Goal: Task Accomplishment & Management: Complete application form

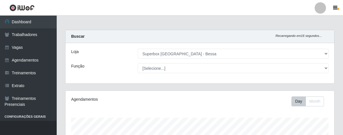
select select "206"
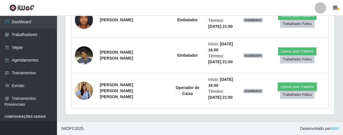
click at [304, 86] on button "Liberar para Trabalho" at bounding box center [297, 87] width 38 height 8
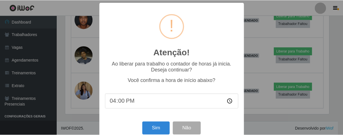
scroll to position [12, 0]
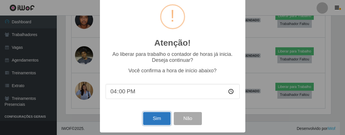
click at [154, 123] on button "Sim" at bounding box center [157, 118] width 28 height 13
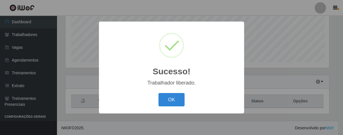
scroll to position [117, 265]
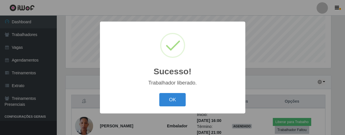
drag, startPoint x: 173, startPoint y: 100, endPoint x: 189, endPoint y: 97, distance: 16.7
click at [177, 100] on button "OK" at bounding box center [172, 99] width 26 height 13
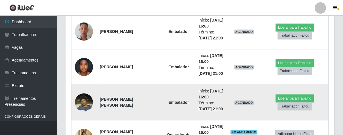
scroll to position [266, 0]
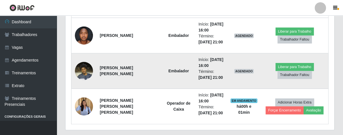
click at [86, 72] on img at bounding box center [84, 71] width 18 height 24
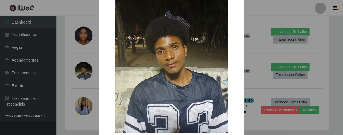
scroll to position [63, 0]
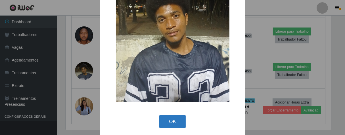
click at [168, 124] on button "OK" at bounding box center [172, 121] width 26 height 13
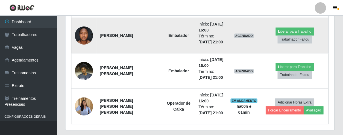
scroll to position [117, 269]
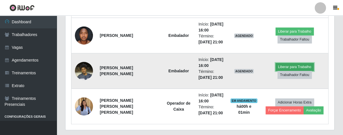
click at [292, 64] on button "Liberar para Trabalho" at bounding box center [295, 67] width 38 height 8
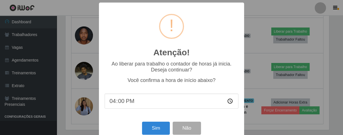
scroll to position [117, 265]
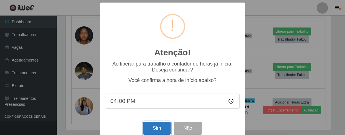
click at [149, 131] on button "Sim" at bounding box center [157, 128] width 28 height 13
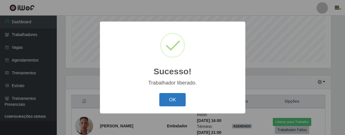
click at [173, 101] on button "OK" at bounding box center [172, 99] width 26 height 13
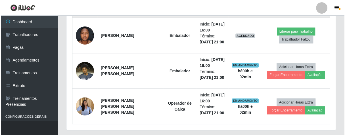
scroll to position [235, 0]
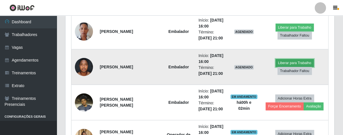
click at [279, 62] on button "Liberar para Trabalho" at bounding box center [295, 63] width 38 height 8
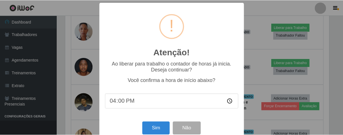
scroll to position [12, 0]
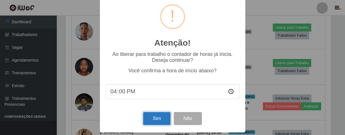
click at [148, 116] on button "Sim" at bounding box center [157, 118] width 28 height 13
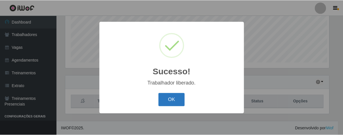
scroll to position [117, 265]
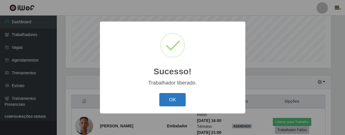
click at [172, 100] on button "OK" at bounding box center [172, 99] width 26 height 13
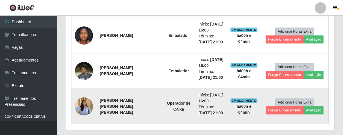
scroll to position [235, 0]
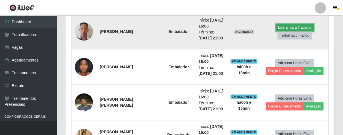
click at [288, 24] on button "Liberar para Trabalho" at bounding box center [295, 28] width 38 height 8
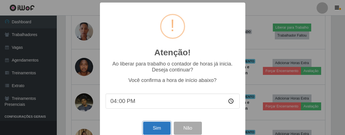
click at [153, 129] on button "Sim" at bounding box center [157, 128] width 28 height 13
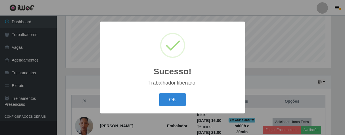
click at [159, 93] on button "OK" at bounding box center [172, 99] width 26 height 13
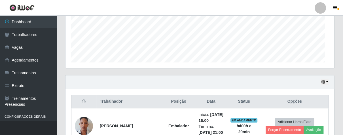
scroll to position [117, 269]
click at [227, 75] on div "Hoje 1 dia 3 dias 1 Semana Não encerrados" at bounding box center [200, 82] width 269 height 14
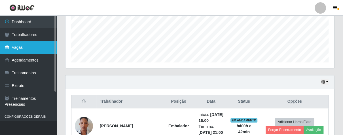
click at [29, 45] on link "Vagas" at bounding box center [28, 47] width 57 height 13
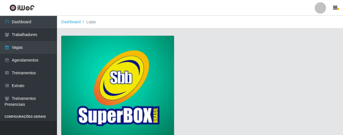
scroll to position [43, 0]
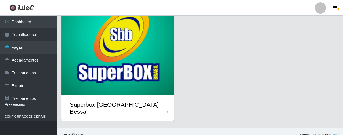
click at [161, 103] on div "Superbox [GEOGRAPHIC_DATA] - Bessa" at bounding box center [117, 108] width 113 height 26
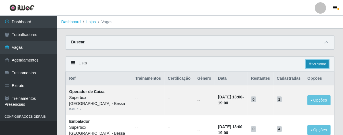
click at [313, 64] on link "Adicionar" at bounding box center [317, 64] width 22 height 8
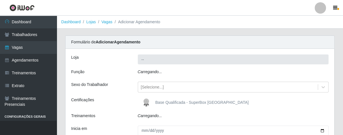
type input "Superbox [GEOGRAPHIC_DATA] - Bessa"
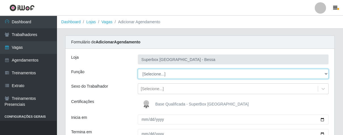
click at [167, 76] on select "[Selecione...] ASG ASG + ASG ++ Embalador Embalador + Embalador ++ Operador de …" at bounding box center [233, 74] width 191 height 10
select select "1"
click at [138, 69] on select "[Selecione...] ASG ASG + ASG ++ Embalador Embalador + Embalador ++ Operador de …" at bounding box center [233, 74] width 191 height 10
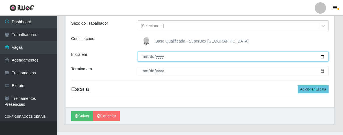
click at [142, 58] on input "Inicia em" at bounding box center [233, 57] width 191 height 10
type input "[DATE]"
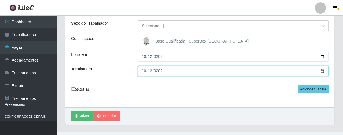
type input "[DATE]"
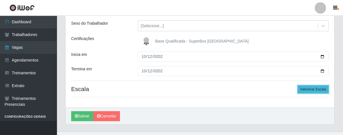
click at [317, 90] on button "Adicionar Escala" at bounding box center [313, 89] width 31 height 8
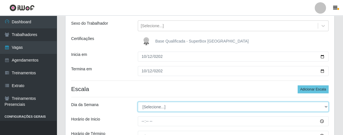
click at [172, 104] on select "[Selecione...] Segunda Terça Quarta Quinta Sexta Sábado Domingo" at bounding box center [233, 107] width 191 height 10
select select "0"
click at [138, 102] on select "[Selecione...] Segunda Terça Quarta Quinta Sexta Sábado Domingo" at bounding box center [233, 107] width 191 height 10
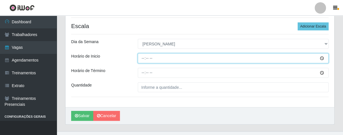
click at [143, 59] on input "Horário de Inicio" at bounding box center [233, 58] width 191 height 10
type input "07:00"
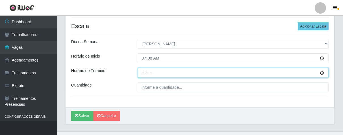
type input "13:00"
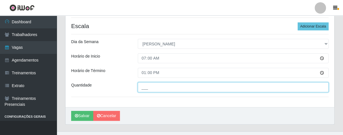
click at [152, 89] on input "___" at bounding box center [233, 87] width 191 height 10
type input "06_"
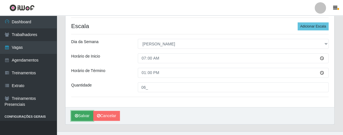
click at [82, 114] on button "Salvar" at bounding box center [82, 116] width 22 height 10
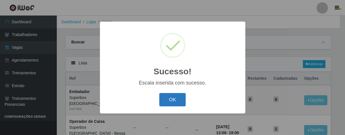
click at [178, 95] on button "OK" at bounding box center [172, 99] width 26 height 13
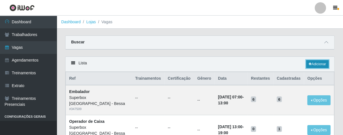
click at [311, 65] on icon at bounding box center [310, 63] width 3 height 3
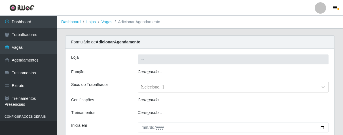
type input "Superbox [GEOGRAPHIC_DATA] - Bessa"
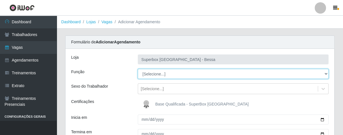
click at [189, 70] on select "[Selecione...] ASG ASG + ASG ++ Embalador Embalador + Embalador ++ Operador de …" at bounding box center [233, 74] width 191 height 10
select select "22"
click at [138, 69] on select "[Selecione...] ASG ASG + ASG ++ Embalador Embalador + Embalador ++ Operador de …" at bounding box center [233, 74] width 191 height 10
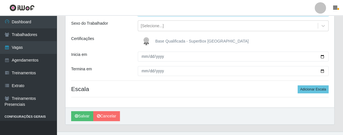
scroll to position [73, 0]
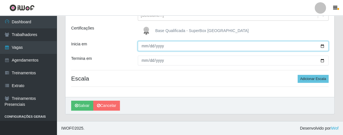
click at [145, 43] on input "Inicia em" at bounding box center [233, 46] width 191 height 10
type input "[DATE]"
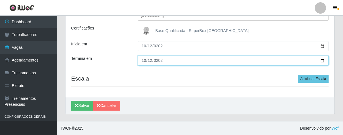
type input "[DATE]"
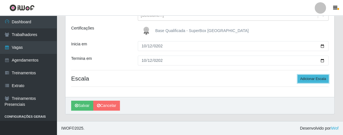
click at [309, 81] on button "Adicionar Escala" at bounding box center [313, 79] width 31 height 8
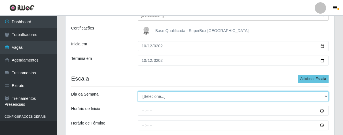
click at [212, 95] on select "[Selecione...] Segunda Terça Quarta Quinta Sexta Sábado Domingo" at bounding box center [233, 96] width 191 height 10
select select "0"
click at [138, 91] on select "[Selecione...] Segunda Terça Quarta Quinta Sexta Sábado Domingo" at bounding box center [233, 96] width 191 height 10
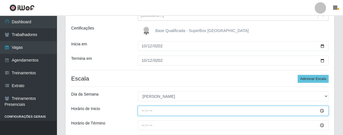
click at [143, 109] on input "Horário de Inicio" at bounding box center [233, 111] width 191 height 10
type input "07:00"
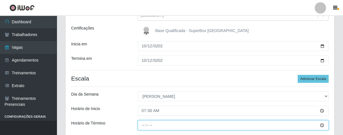
type input "13:00"
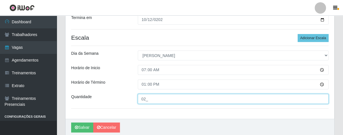
scroll to position [136, 0]
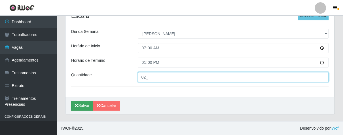
type input "02_"
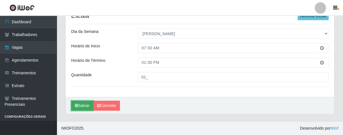
click at [86, 106] on button "Salvar" at bounding box center [82, 106] width 22 height 10
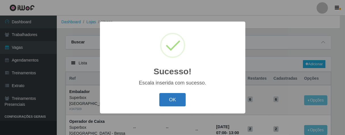
click at [167, 99] on button "OK" at bounding box center [172, 99] width 26 height 13
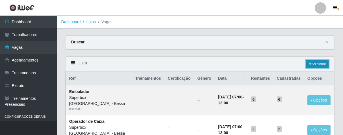
click at [314, 64] on link "Adicionar" at bounding box center [317, 64] width 22 height 8
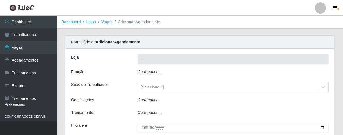
type input "Superbox [GEOGRAPHIC_DATA] - Bessa"
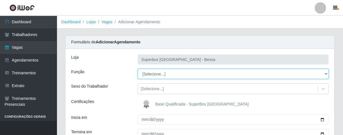
click at [169, 77] on select "[Selecione...] ASG ASG + ASG ++ Embalador Embalador + Embalador ++ Operador de …" at bounding box center [233, 74] width 191 height 10
select select "1"
click at [138, 69] on select "[Selecione...] ASG ASG + ASG ++ Embalador Embalador + Embalador ++ Operador de …" at bounding box center [233, 74] width 191 height 10
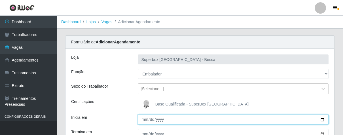
click at [142, 121] on input "Inicia em" at bounding box center [233, 120] width 191 height 10
type input "[DATE]"
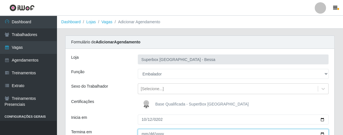
scroll to position [4, 0]
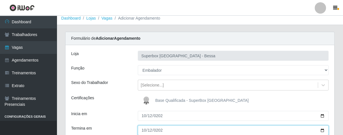
type input "[DATE]"
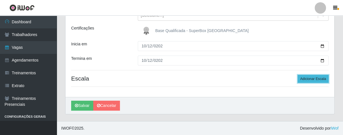
drag, startPoint x: 304, startPoint y: 79, endPoint x: 290, endPoint y: 81, distance: 14.6
click at [304, 79] on button "Adicionar Escala" at bounding box center [313, 79] width 31 height 8
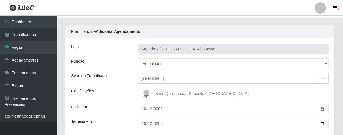
scroll to position [105, 0]
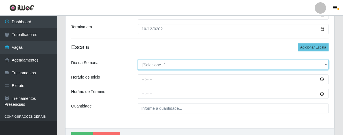
click at [177, 65] on select "[Selecione...] Segunda Terça Quarta Quinta Sexta Sábado Domingo" at bounding box center [233, 65] width 191 height 10
select select "0"
click at [138, 60] on select "[Selecione...] Segunda Terça Quarta Quinta Sexta Sábado Domingo" at bounding box center [233, 65] width 191 height 10
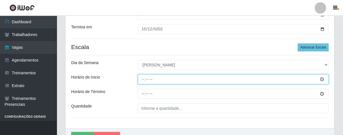
click at [141, 80] on input "Horário de Inicio" at bounding box center [233, 79] width 191 height 10
type input "13:00"
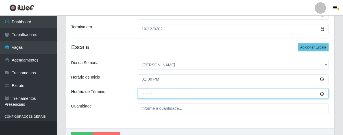
type input "19:00"
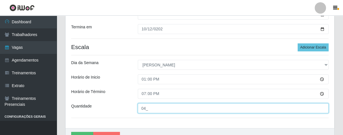
scroll to position [136, 0]
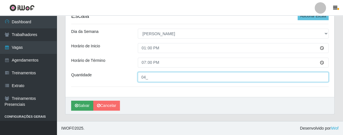
type input "04_"
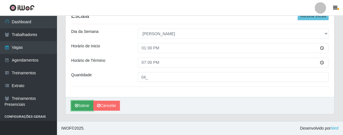
click at [83, 108] on button "Salvar" at bounding box center [82, 106] width 22 height 10
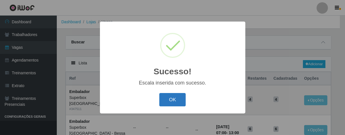
click at [164, 98] on button "OK" at bounding box center [172, 99] width 26 height 13
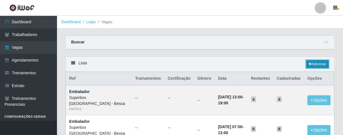
click at [314, 65] on link "Adicionar" at bounding box center [317, 64] width 22 height 8
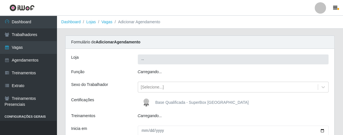
type input "Superbox [GEOGRAPHIC_DATA] - Bessa"
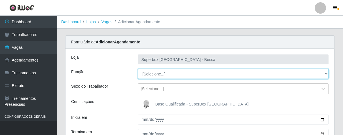
click at [189, 74] on select "[Selecione...] ASG ASG + ASG ++ Embalador Embalador + Embalador ++ Operador de …" at bounding box center [233, 74] width 191 height 10
select select "22"
click at [138, 69] on select "[Selecione...] ASG ASG + ASG ++ Embalador Embalador + Embalador ++ Operador de …" at bounding box center [233, 74] width 191 height 10
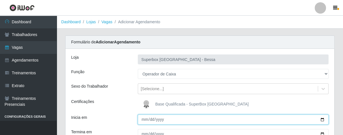
click at [145, 120] on input "Inicia em" at bounding box center [233, 120] width 191 height 10
type input "[DATE]"
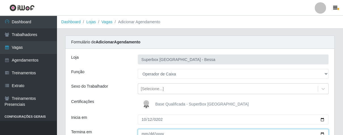
scroll to position [4, 0]
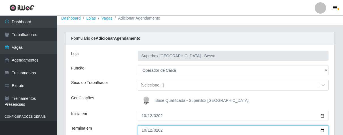
type input "[DATE]"
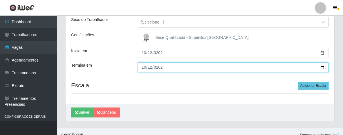
scroll to position [73, 0]
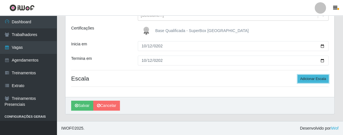
click at [308, 78] on button "Adicionar Escala" at bounding box center [313, 79] width 31 height 8
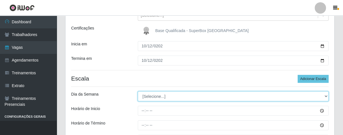
click at [155, 96] on select "[Selecione...] Segunda Terça Quarta Quinta Sexta Sábado Domingo" at bounding box center [233, 96] width 191 height 10
select select "0"
click at [138, 91] on select "[Selecione...] Segunda Terça Quarta Quinta Sexta Sábado Domingo" at bounding box center [233, 96] width 191 height 10
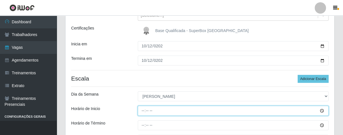
click at [141, 110] on input "Horário de Inicio" at bounding box center [233, 111] width 191 height 10
type input "13:00"
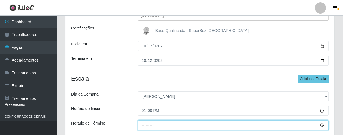
type input "19:00"
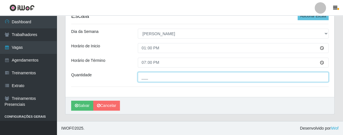
click at [155, 79] on input "___" at bounding box center [233, 77] width 191 height 10
type input "02_"
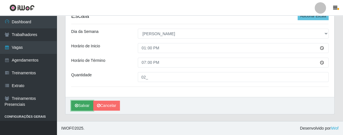
click at [81, 105] on button "Salvar" at bounding box center [82, 106] width 22 height 10
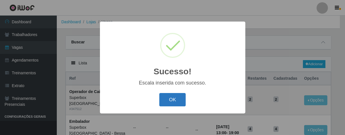
click at [166, 101] on button "OK" at bounding box center [172, 99] width 26 height 13
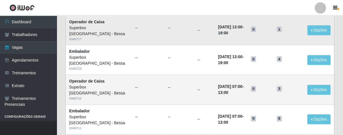
scroll to position [31, 0]
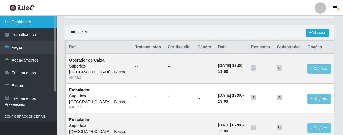
click at [30, 26] on link "Dashboard" at bounding box center [28, 22] width 57 height 13
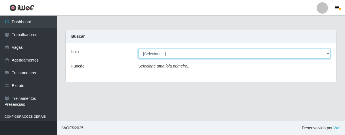
click at [171, 52] on select "[Selecione...] Superbox [GEOGRAPHIC_DATA] - Bessa" at bounding box center [234, 54] width 192 height 10
select select "206"
click at [138, 49] on select "[Selecione...] Superbox [GEOGRAPHIC_DATA] - Bessa" at bounding box center [234, 54] width 192 height 10
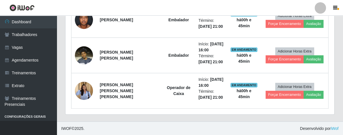
scroll to position [219, 0]
